Goal: Information Seeking & Learning: Learn about a topic

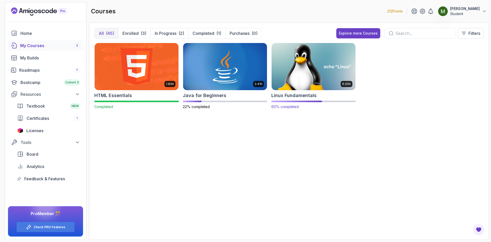
click at [305, 75] on img at bounding box center [314, 66] width 88 height 49
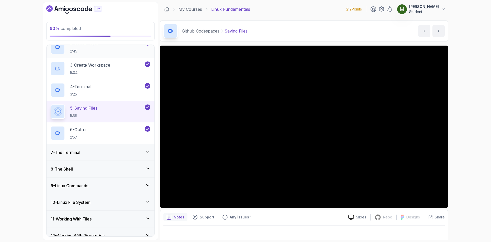
scroll to position [186, 0]
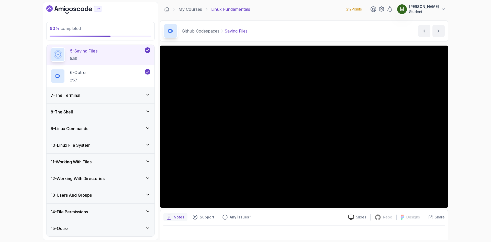
click at [93, 96] on div "7 - The Terminal" at bounding box center [101, 95] width 100 height 6
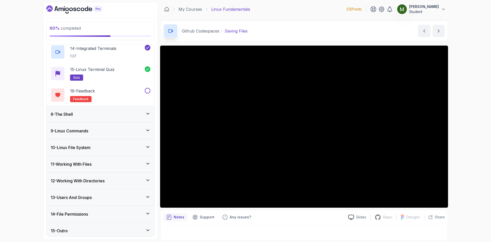
click at [108, 115] on div "8 - The Shell" at bounding box center [101, 114] width 100 height 6
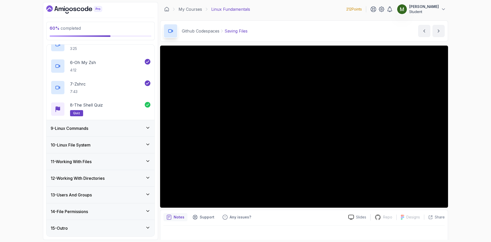
click at [119, 126] on div "9 - Linux Commands" at bounding box center [101, 128] width 100 height 6
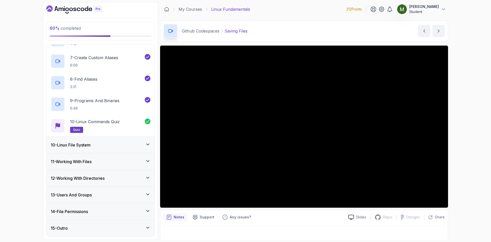
click at [135, 138] on div "10 - Linux File System" at bounding box center [101, 145] width 108 height 16
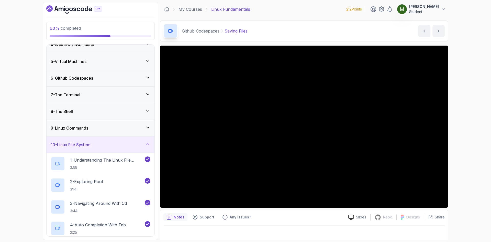
scroll to position [208, 0]
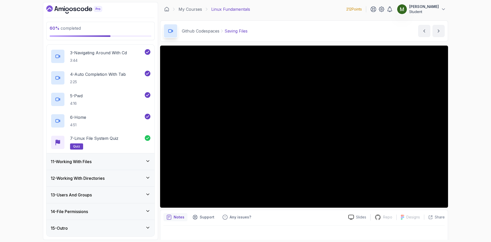
click at [135, 165] on div "11 - Working With Files" at bounding box center [101, 161] width 108 height 16
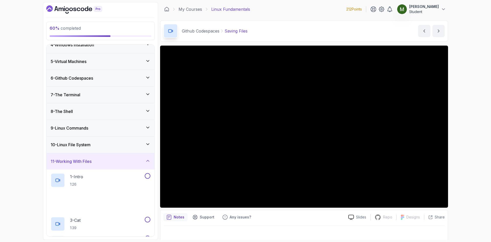
scroll to position [186, 0]
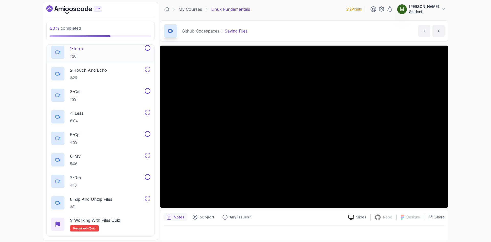
click at [120, 52] on div "1 - Intro 1:26" at bounding box center [97, 52] width 93 height 14
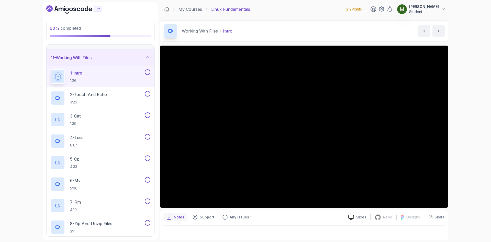
scroll to position [143, 0]
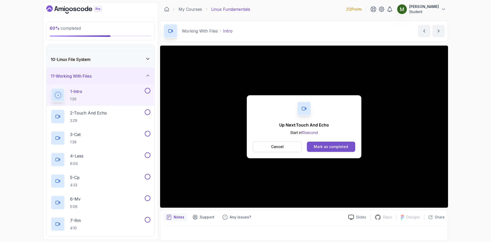
click at [338, 147] on div "Mark as completed" at bounding box center [331, 146] width 34 height 5
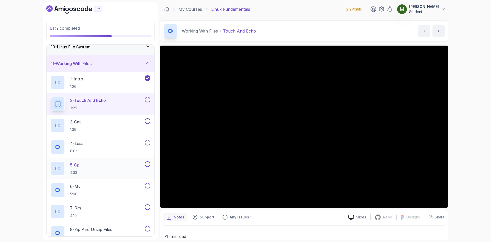
scroll to position [143, 0]
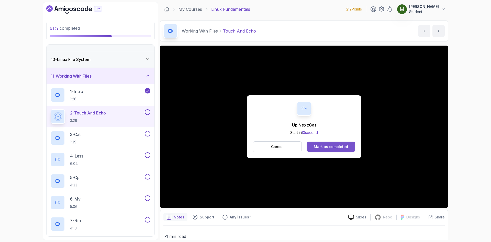
click at [339, 143] on button "Mark as completed" at bounding box center [331, 146] width 48 height 10
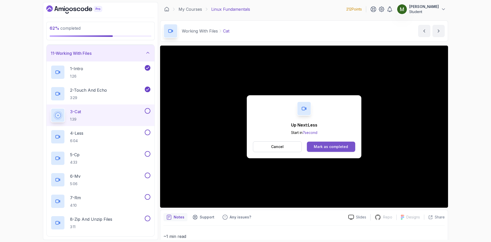
click at [333, 147] on div "Mark as completed" at bounding box center [331, 146] width 34 height 5
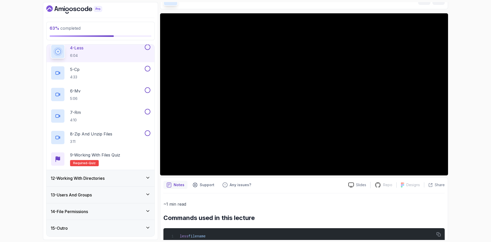
scroll to position [48, 0]
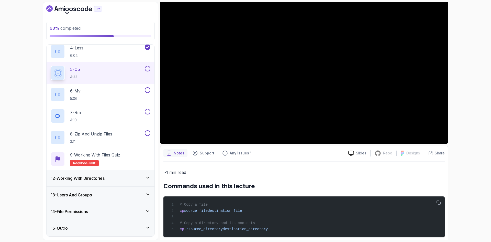
scroll to position [73, 0]
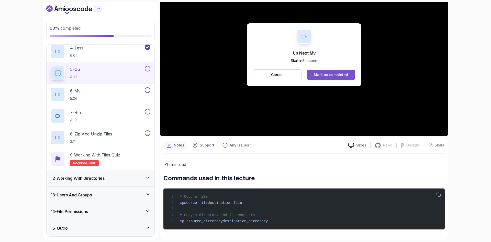
click at [326, 76] on button "Mark as completed" at bounding box center [331, 75] width 48 height 10
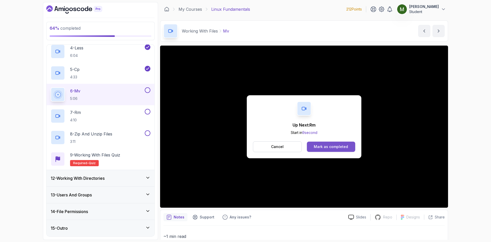
click at [328, 147] on div "Mark as completed" at bounding box center [331, 146] width 34 height 5
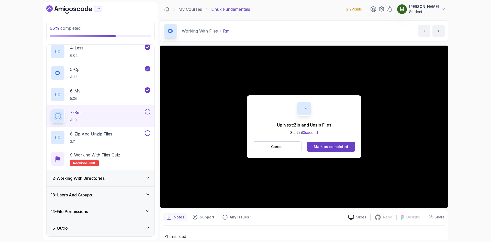
click at [289, 147] on button "Cancel" at bounding box center [277, 146] width 49 height 11
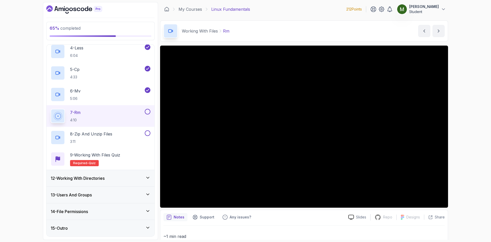
click at [149, 110] on button at bounding box center [148, 112] width 6 height 6
click at [89, 139] on p "3:11" at bounding box center [91, 141] width 42 height 5
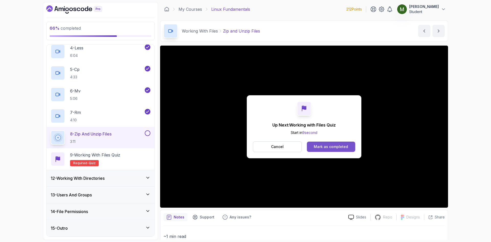
click at [333, 149] on button "Mark as completed" at bounding box center [331, 146] width 48 height 10
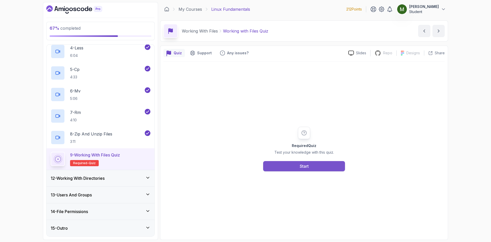
click at [318, 169] on button "Start" at bounding box center [304, 166] width 82 height 10
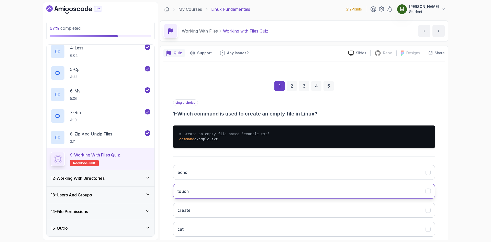
click at [210, 187] on button "touch" at bounding box center [304, 191] width 262 height 15
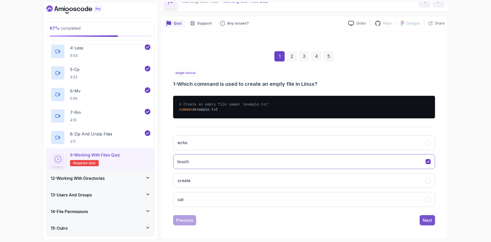
click at [431, 223] on button "Next" at bounding box center [427, 220] width 15 height 10
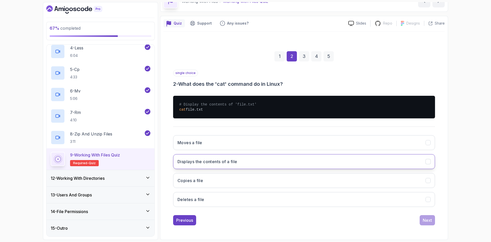
click at [238, 166] on button "Displays the contents of a file" at bounding box center [304, 161] width 262 height 15
click at [420, 220] on button "Next" at bounding box center [427, 220] width 15 height 10
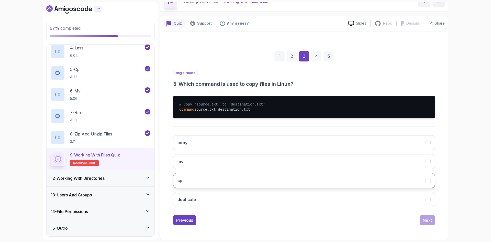
click at [194, 182] on button "cp" at bounding box center [304, 180] width 262 height 15
drag, startPoint x: 425, startPoint y: 218, endPoint x: 421, endPoint y: 218, distance: 4.1
click at [425, 218] on div "Next" at bounding box center [427, 220] width 9 height 6
click at [211, 178] on button "mv" at bounding box center [304, 180] width 262 height 15
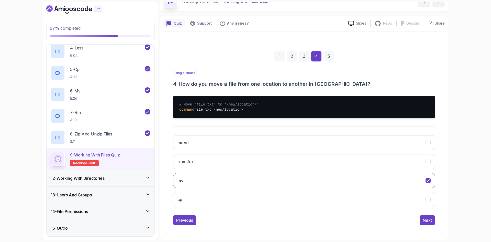
click at [417, 218] on div "Previous Next" at bounding box center [304, 220] width 262 height 10
click at [429, 221] on div "Next" at bounding box center [427, 220] width 9 height 6
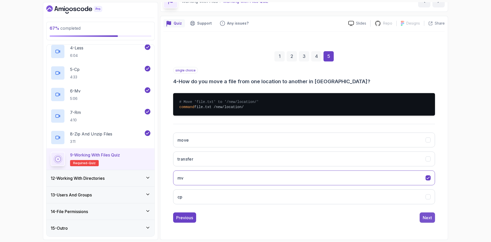
scroll to position [0, 0]
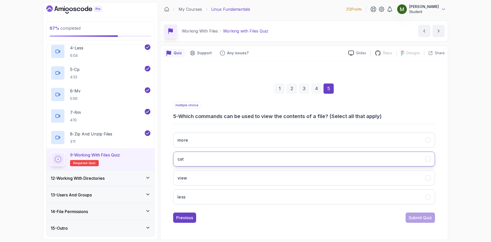
click at [224, 154] on button "cat" at bounding box center [304, 158] width 262 height 15
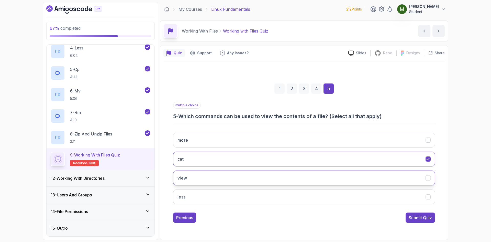
click at [304, 183] on button "view" at bounding box center [304, 177] width 262 height 15
click at [314, 197] on button "less" at bounding box center [304, 196] width 262 height 15
click at [344, 142] on button "more" at bounding box center [304, 139] width 262 height 15
click at [421, 215] on div "Submit Quiz" at bounding box center [420, 217] width 23 height 6
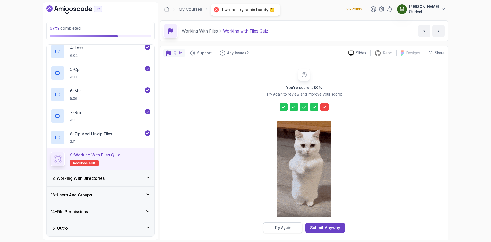
click at [290, 224] on button "Try Again" at bounding box center [282, 227] width 39 height 11
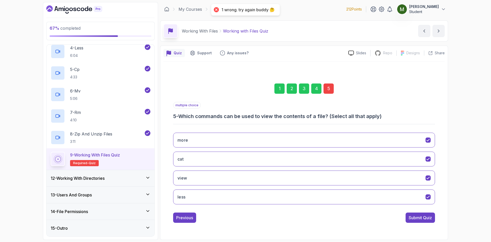
click at [328, 95] on div "1 2 3 4 5" at bounding box center [304, 88] width 262 height 27
click at [328, 92] on div "5" at bounding box center [329, 88] width 10 height 10
click at [329, 91] on div "5" at bounding box center [329, 88] width 10 height 10
click at [307, 88] on div "3" at bounding box center [304, 88] width 10 height 10
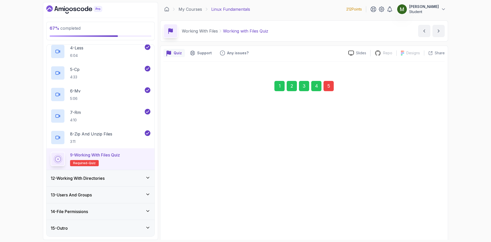
click at [318, 88] on div "4" at bounding box center [316, 86] width 10 height 10
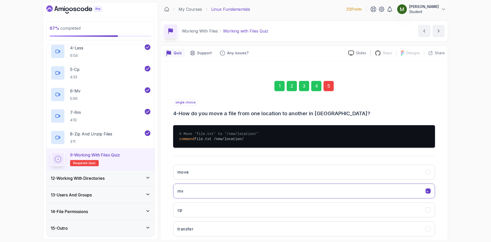
click at [329, 85] on div "5" at bounding box center [329, 86] width 10 height 10
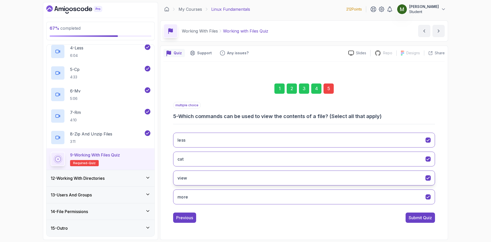
click at [428, 180] on icon "view" at bounding box center [428, 177] width 5 height 5
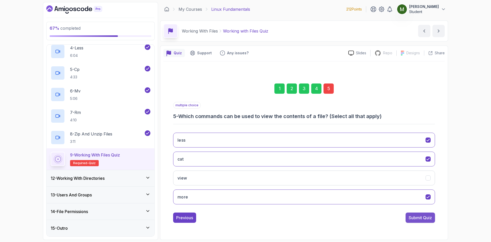
click at [425, 217] on div "Submit Quiz" at bounding box center [420, 217] width 23 height 6
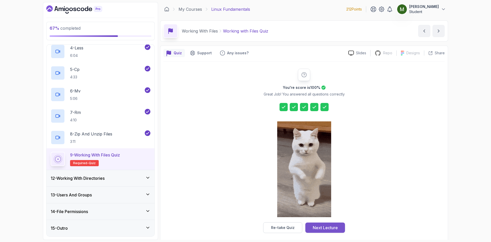
click at [330, 226] on div "Next Lecture" at bounding box center [325, 227] width 25 height 6
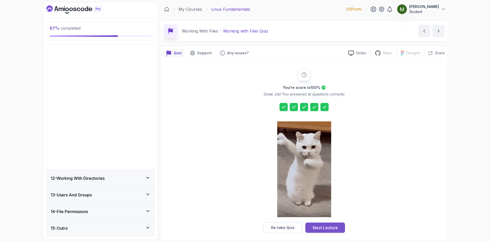
scroll to position [58, 0]
